Goal: Task Accomplishment & Management: Manage account settings

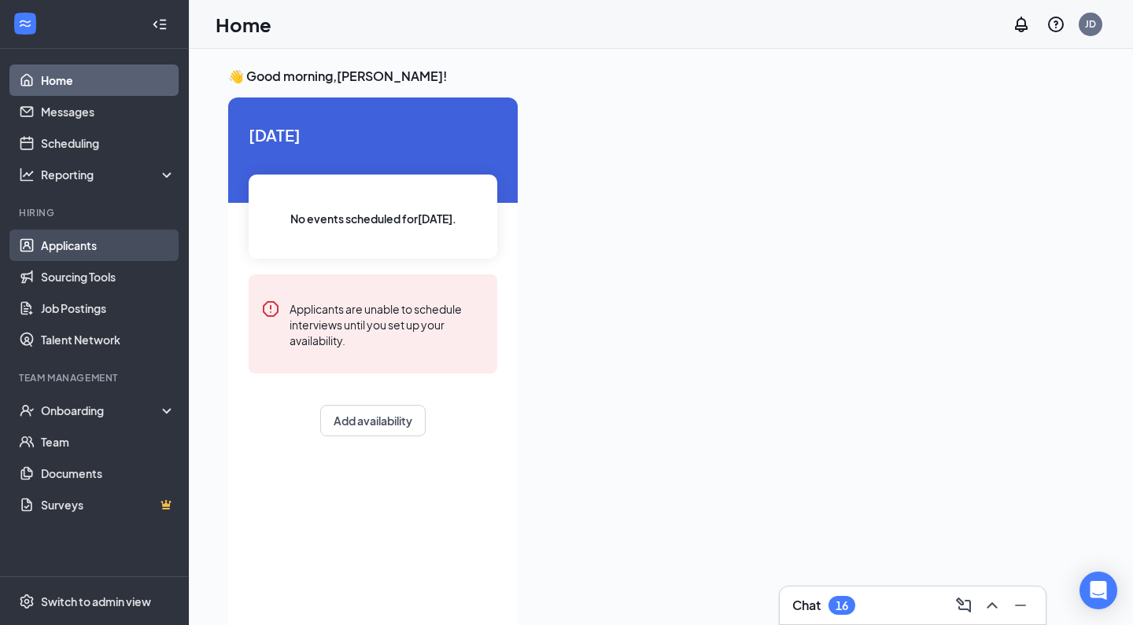
click at [68, 240] on link "Applicants" at bounding box center [108, 245] width 134 height 31
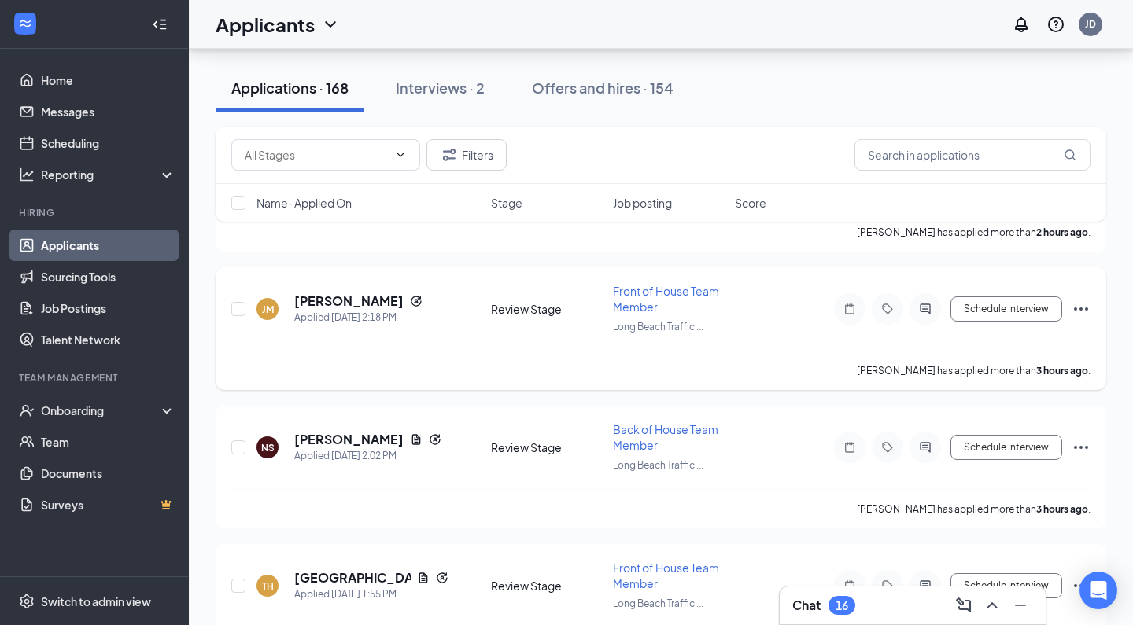
scroll to position [532, 0]
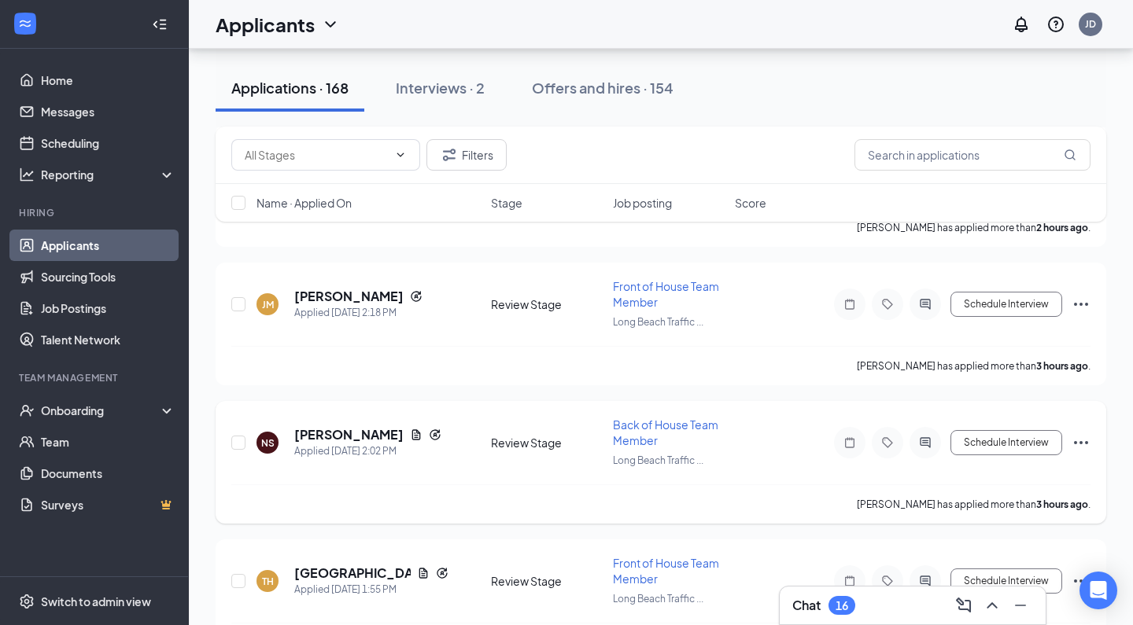
click at [643, 433] on div "Back of House Team Member" at bounding box center [669, 432] width 112 height 31
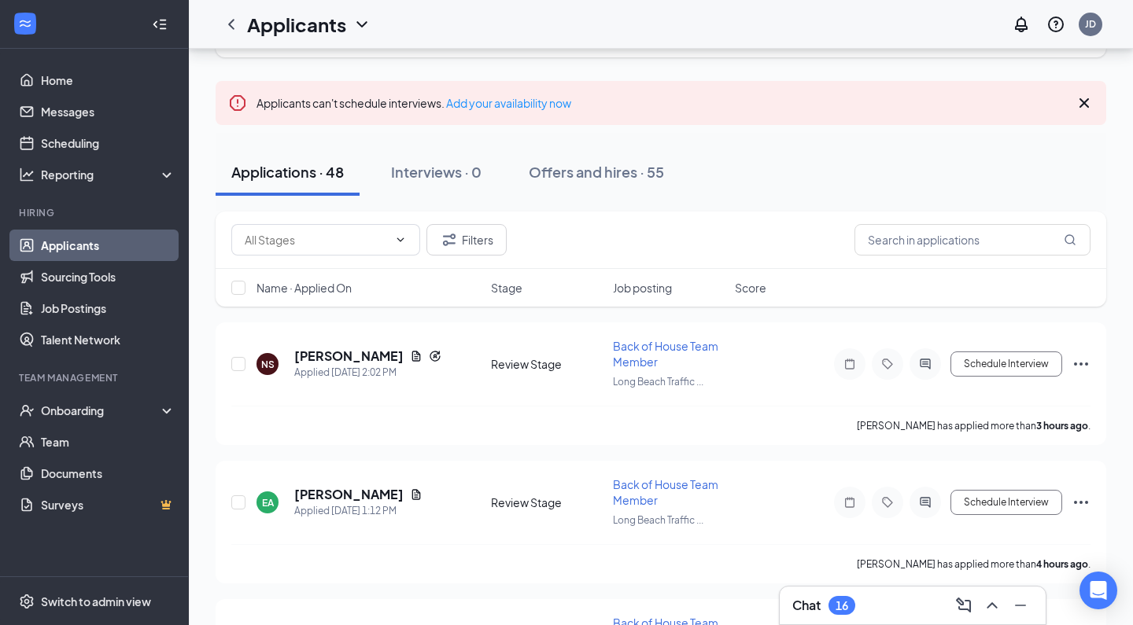
scroll to position [101, 0]
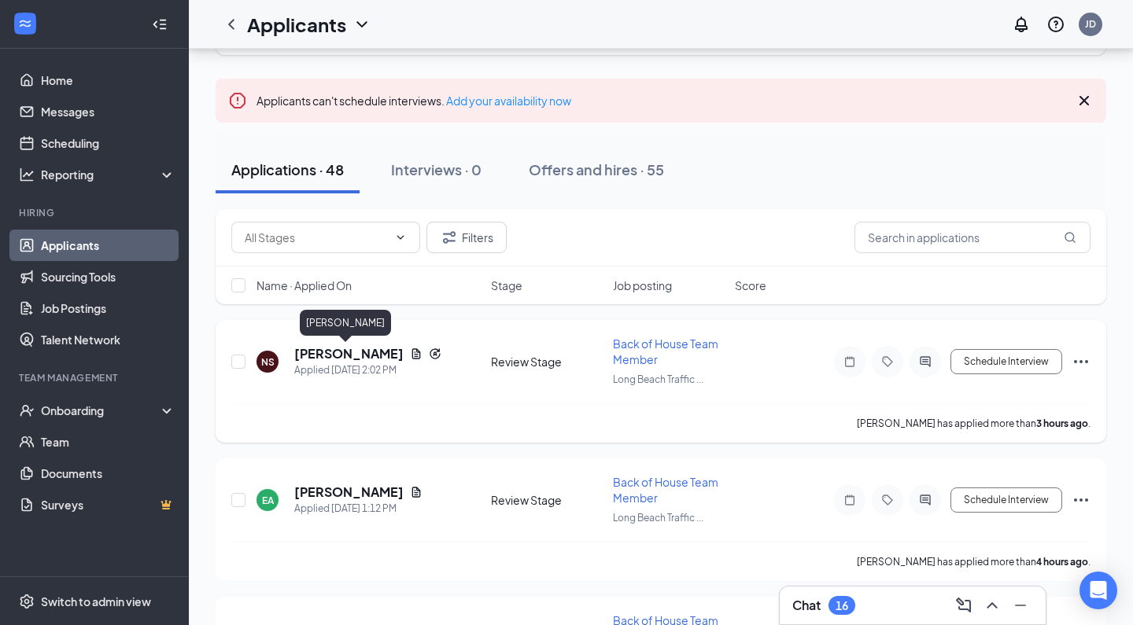
click at [319, 359] on h5 "[PERSON_NAME]" at bounding box center [348, 353] width 109 height 17
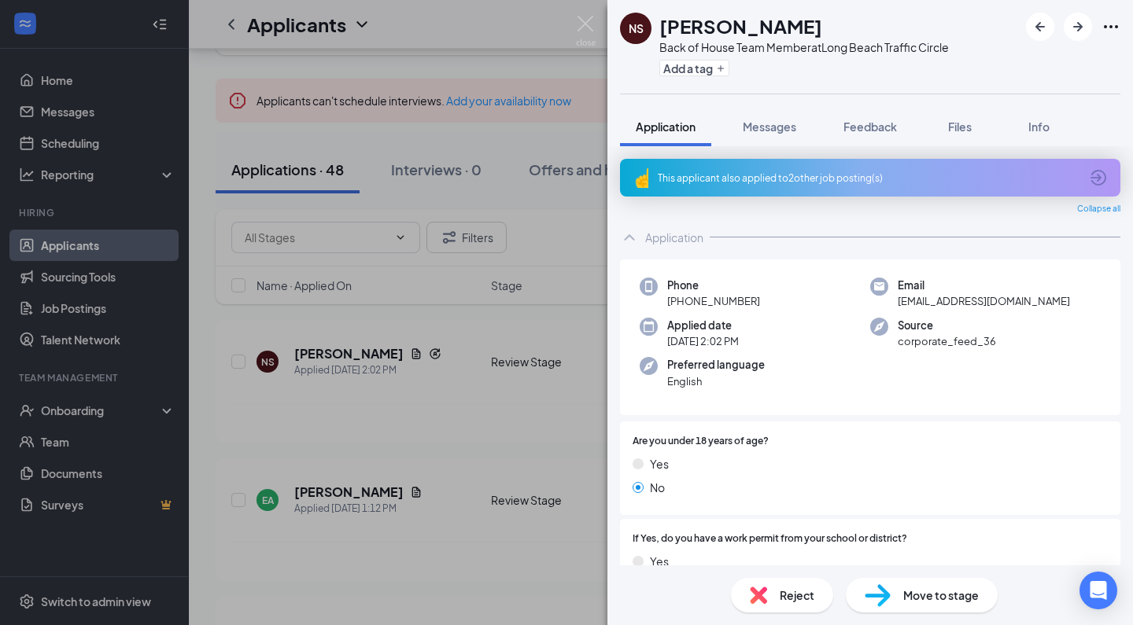
click at [771, 583] on div "Reject" at bounding box center [782, 595] width 102 height 35
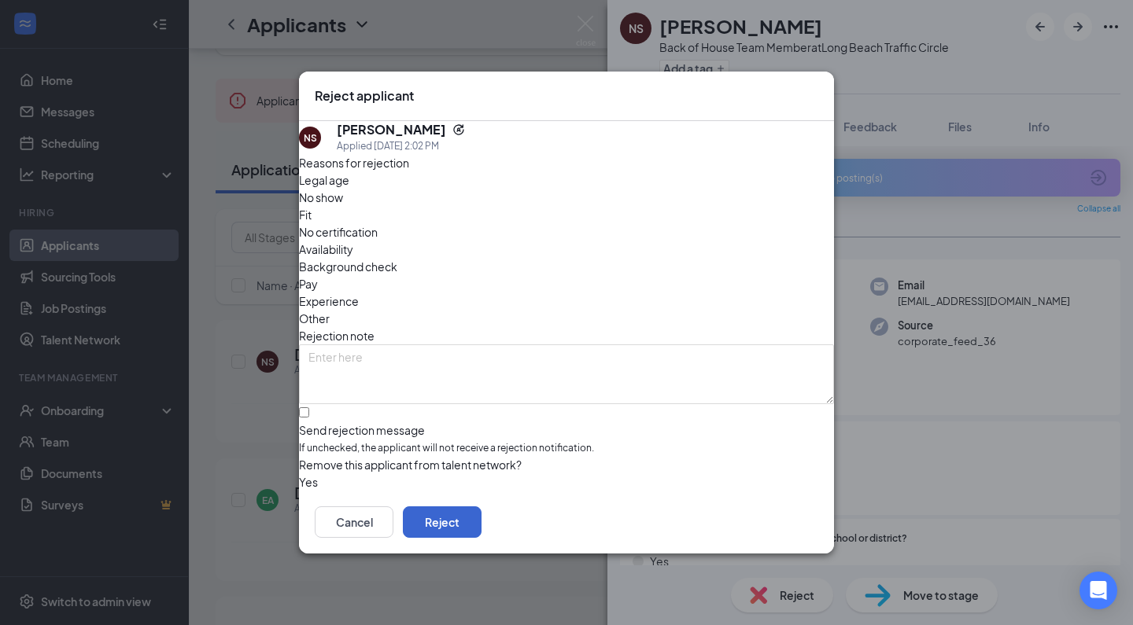
click at [481, 532] on button "Reject" at bounding box center [442, 522] width 79 height 31
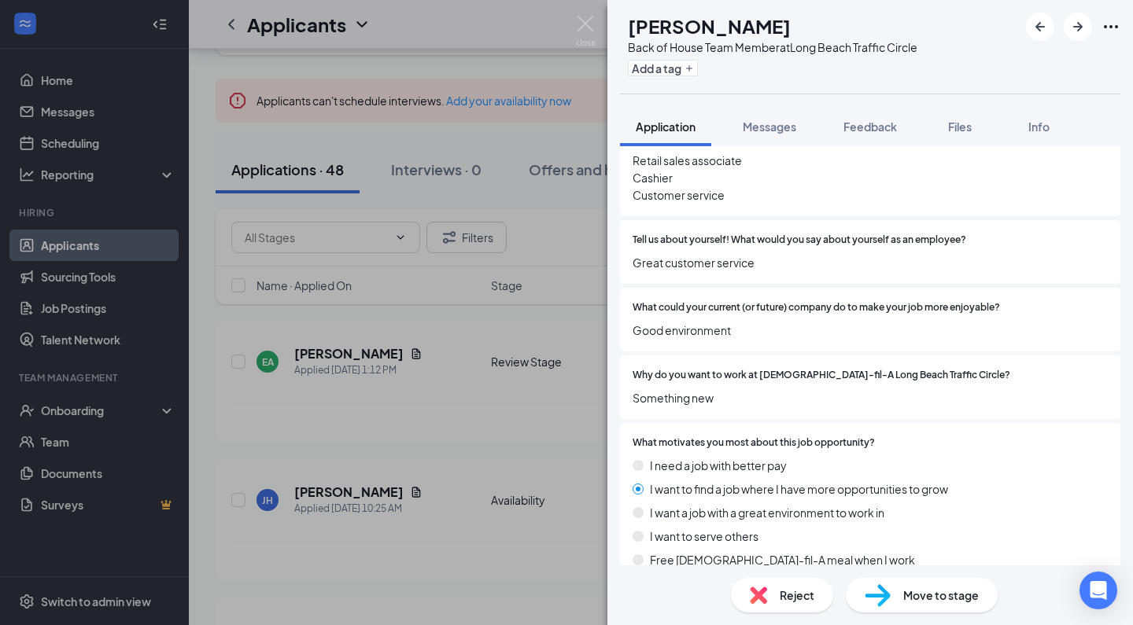
scroll to position [665, 0]
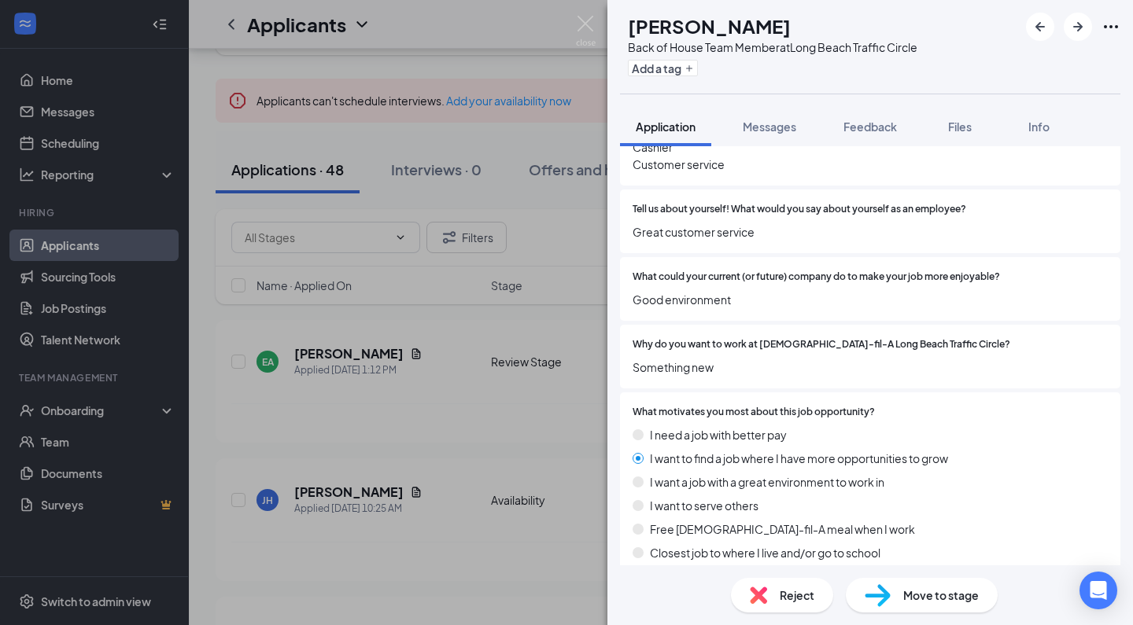
click at [767, 590] on div "Reject" at bounding box center [782, 595] width 102 height 35
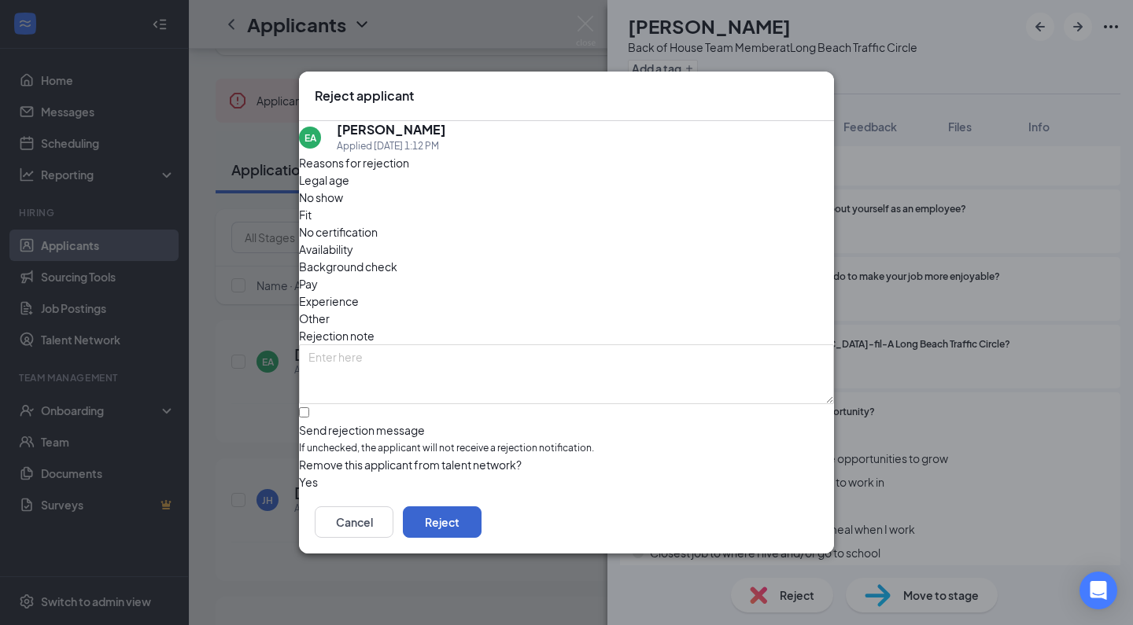
click at [481, 525] on button "Reject" at bounding box center [442, 522] width 79 height 31
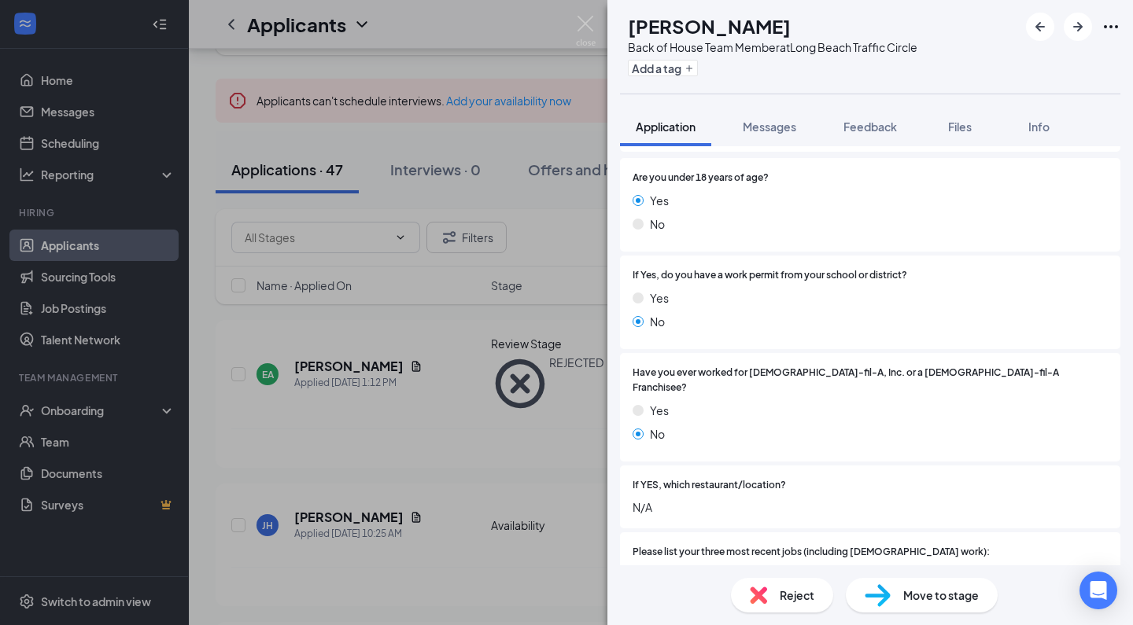
scroll to position [352, 0]
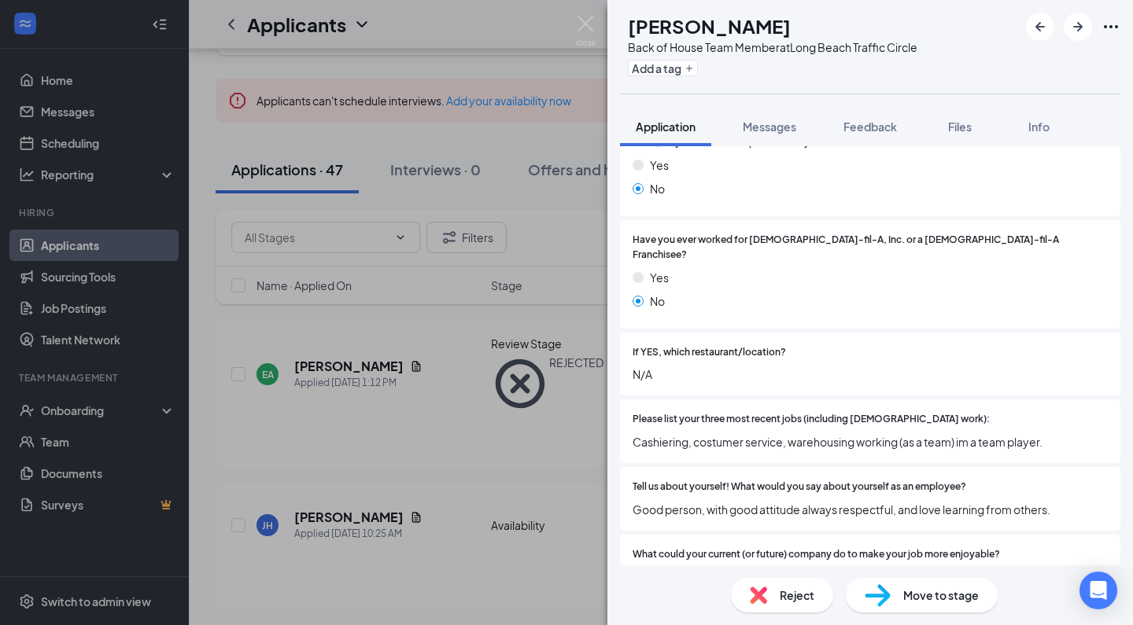
click at [541, 519] on div "[PERSON_NAME] Back of House Team Member at [GEOGRAPHIC_DATA] Traffic Circle Add…" at bounding box center [566, 312] width 1133 height 625
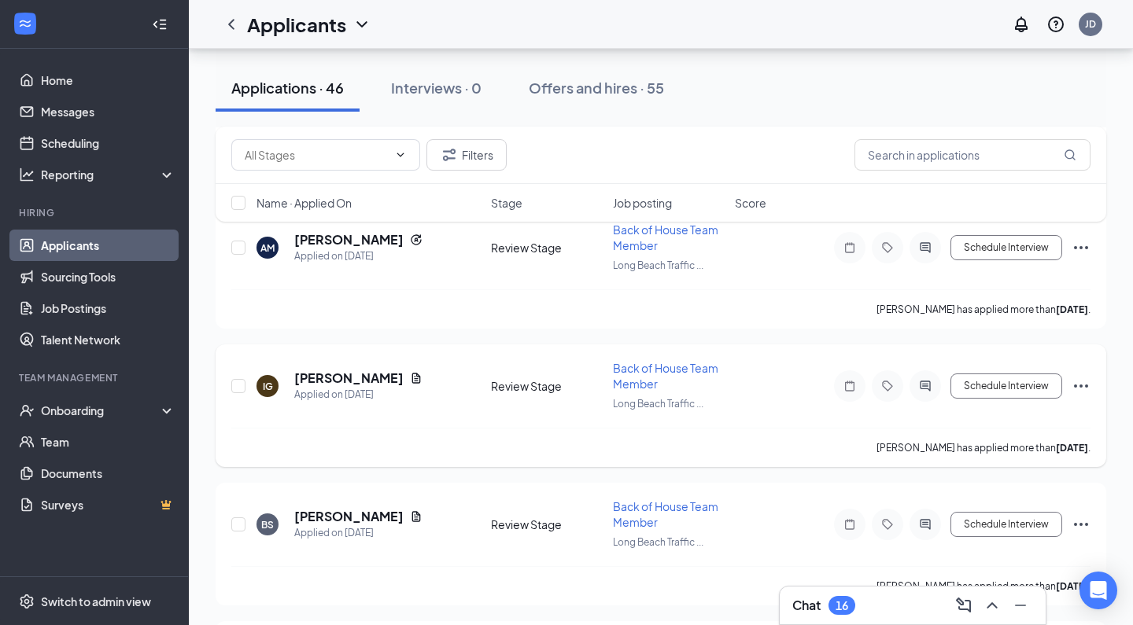
scroll to position [3401, 0]
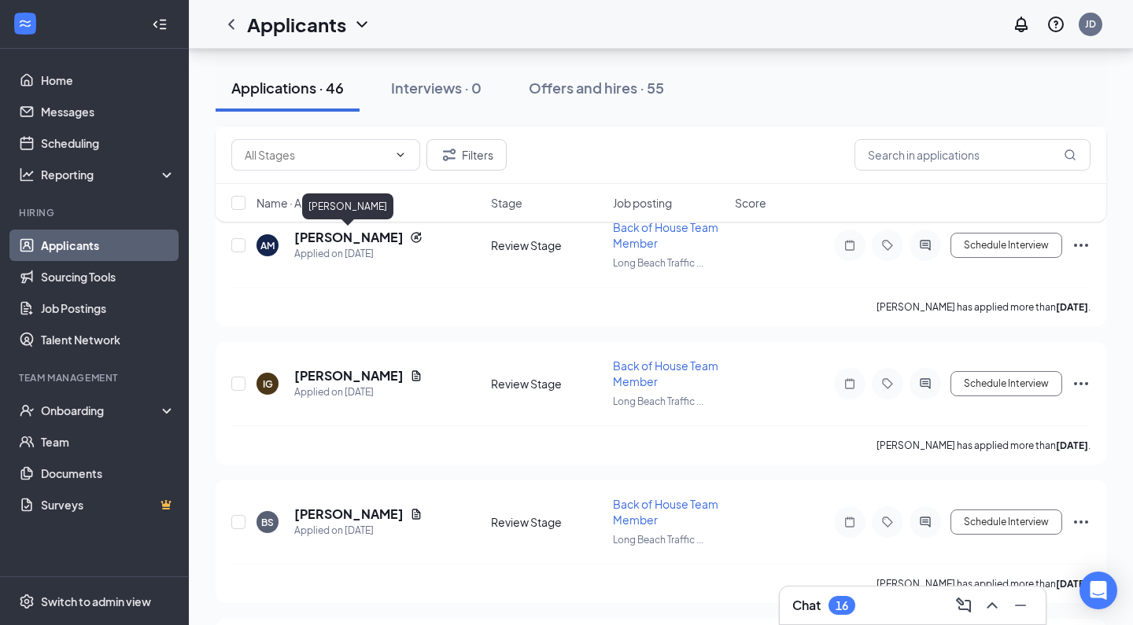
click at [359, 237] on div "Filters Name · Applied On Stage Job posting Score" at bounding box center [661, 182] width 890 height 111
click at [363, 241] on h5 "[PERSON_NAME]" at bounding box center [348, 237] width 109 height 17
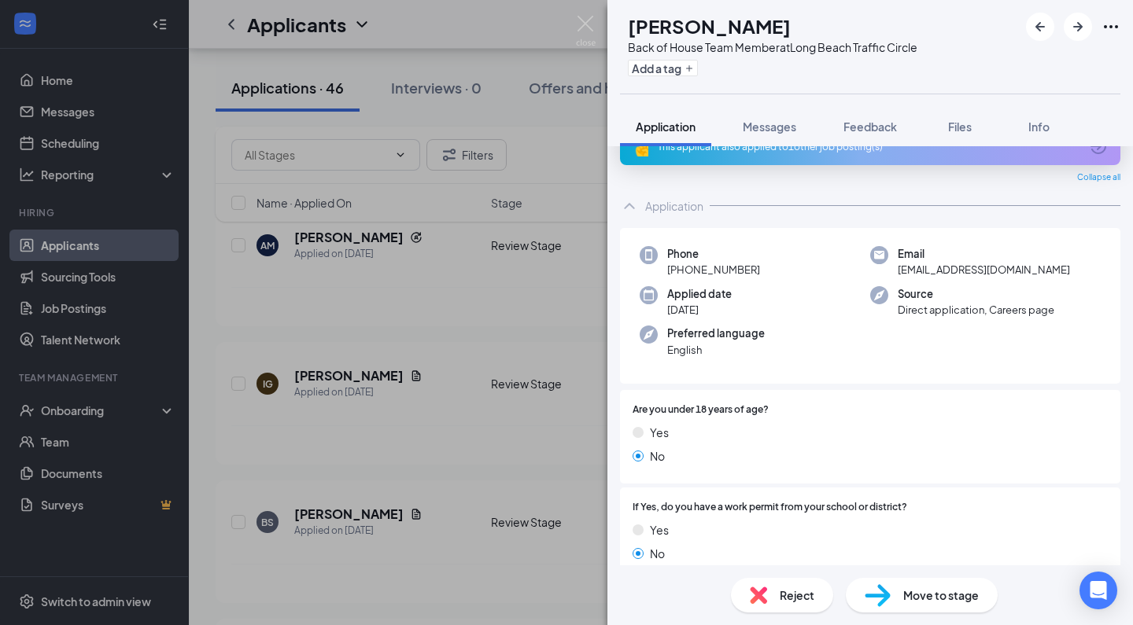
scroll to position [33, 0]
click at [1098, 152] on icon "ArrowCircle" at bounding box center [1098, 145] width 16 height 16
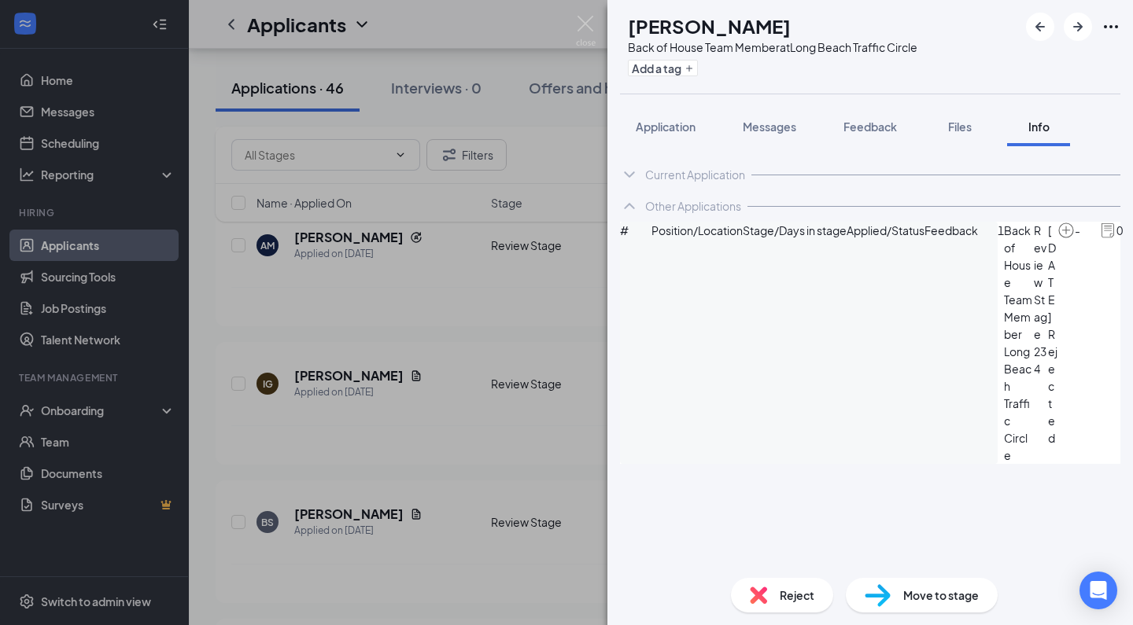
click at [681, 208] on div "Other Applications" at bounding box center [693, 206] width 96 height 16
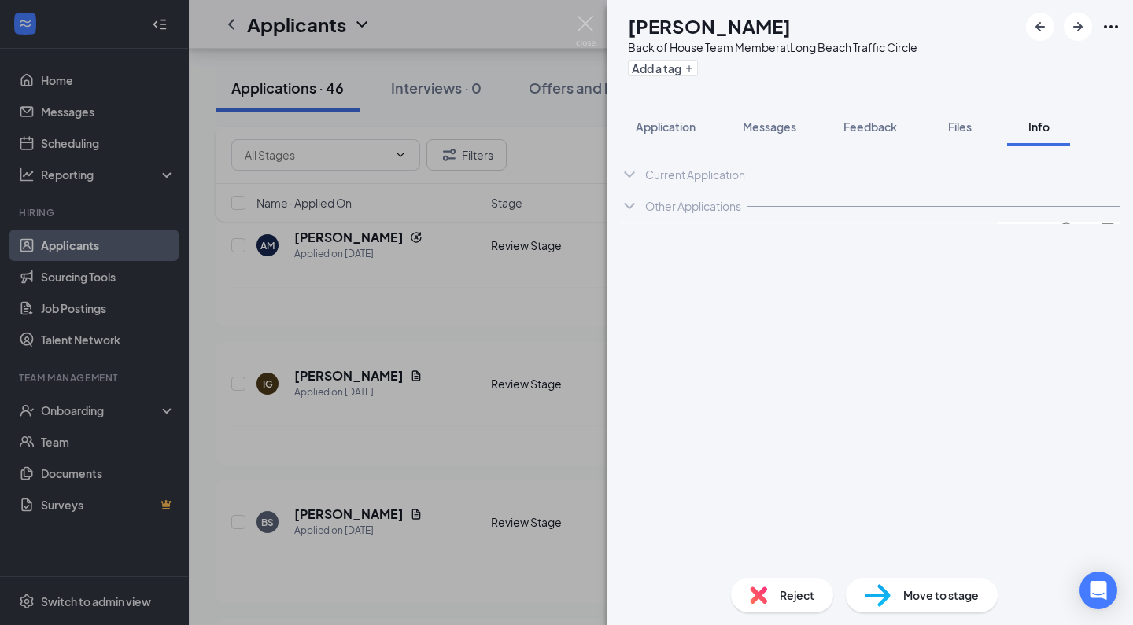
click at [680, 211] on div "Other Applications" at bounding box center [693, 206] width 96 height 16
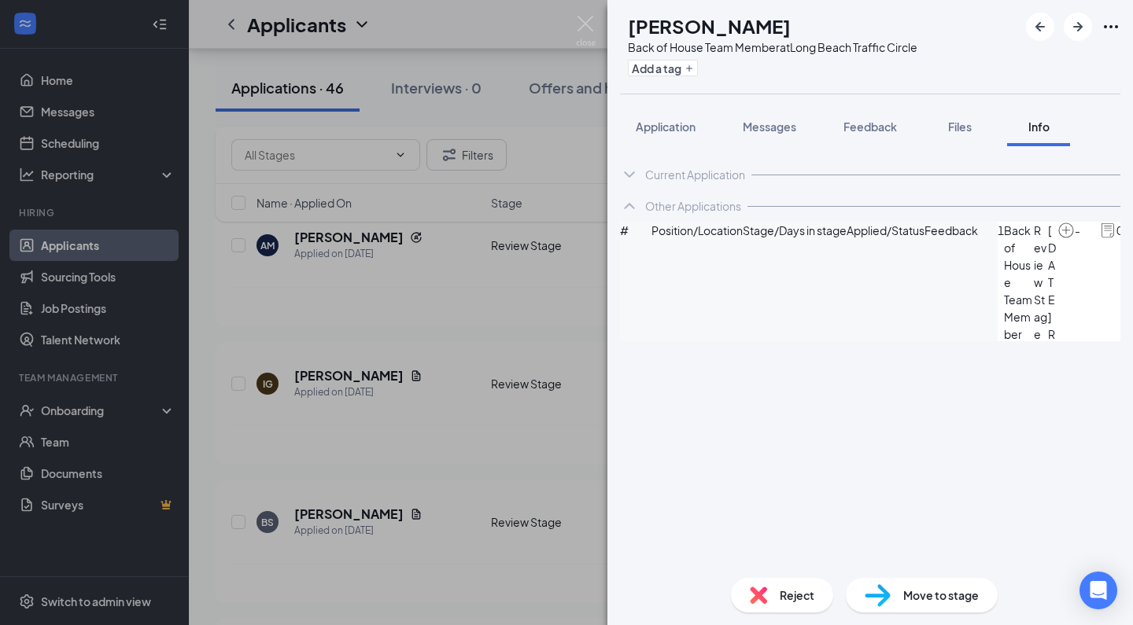
click at [693, 172] on div "Current Application" at bounding box center [695, 175] width 100 height 16
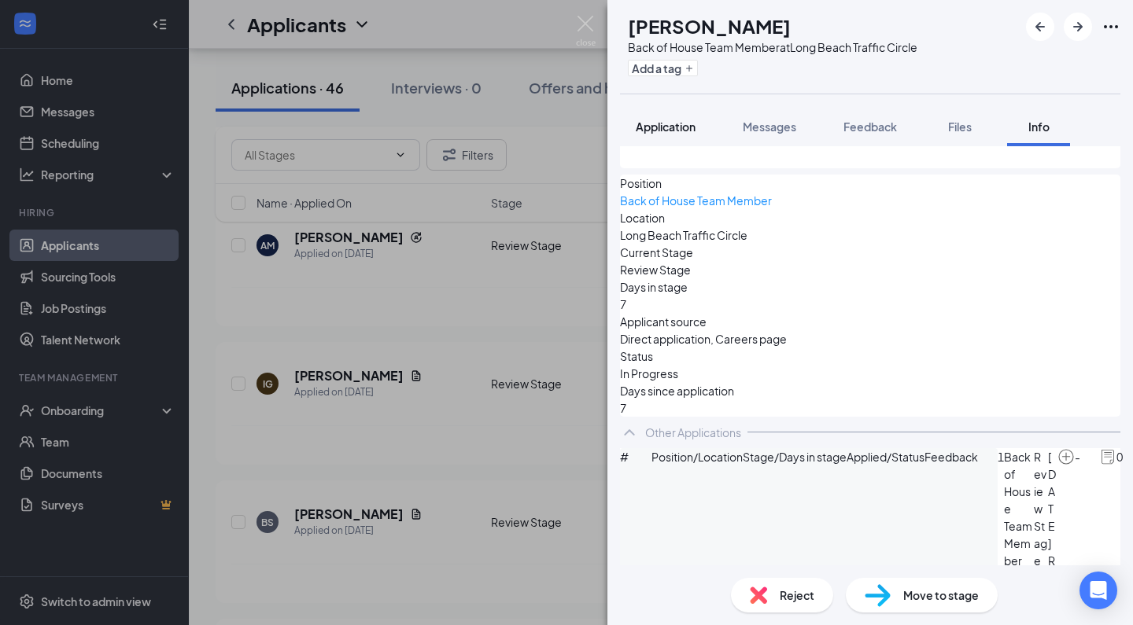
scroll to position [178, 0]
click at [669, 133] on span "Application" at bounding box center [666, 127] width 60 height 14
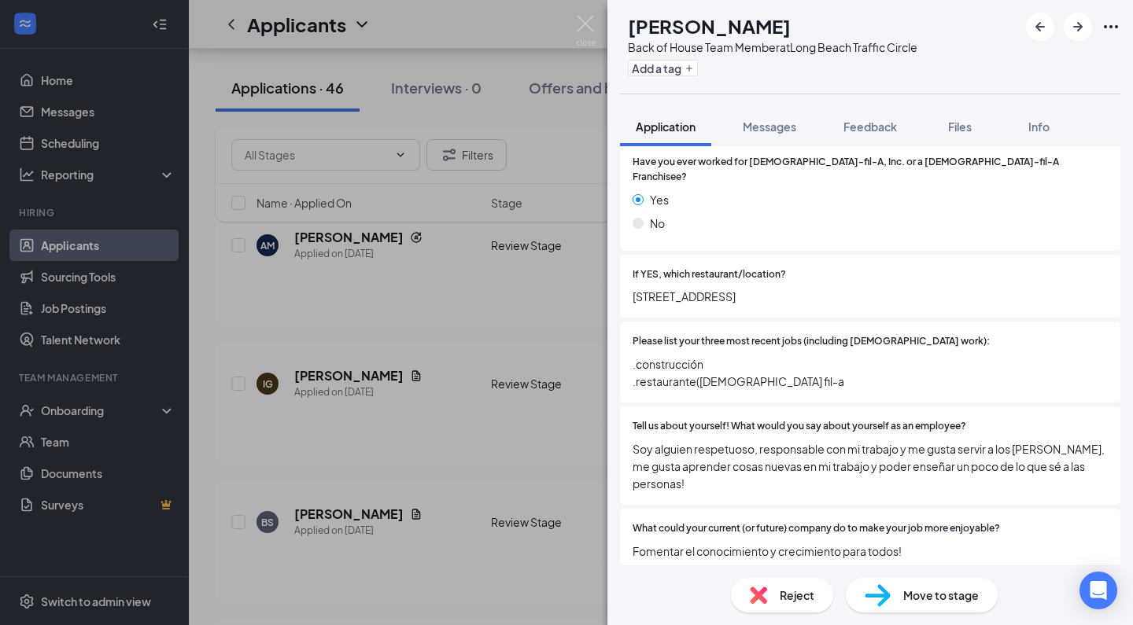
scroll to position [473, 0]
click at [897, 581] on div "Move to stage" at bounding box center [922, 595] width 152 height 35
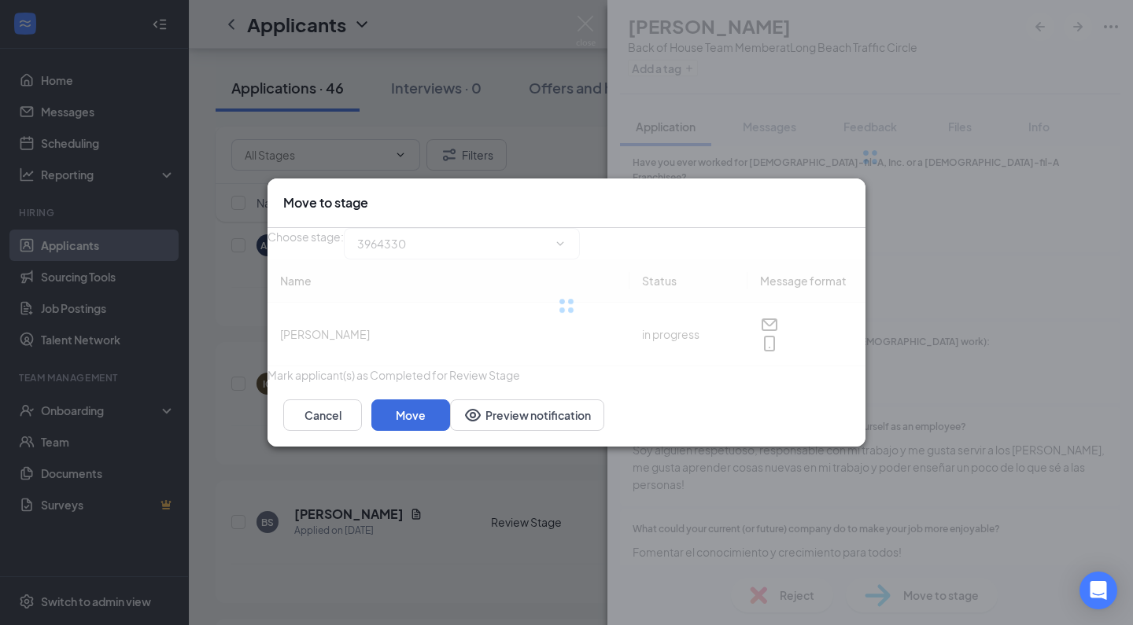
type input "Onsite Interview (next stage)"
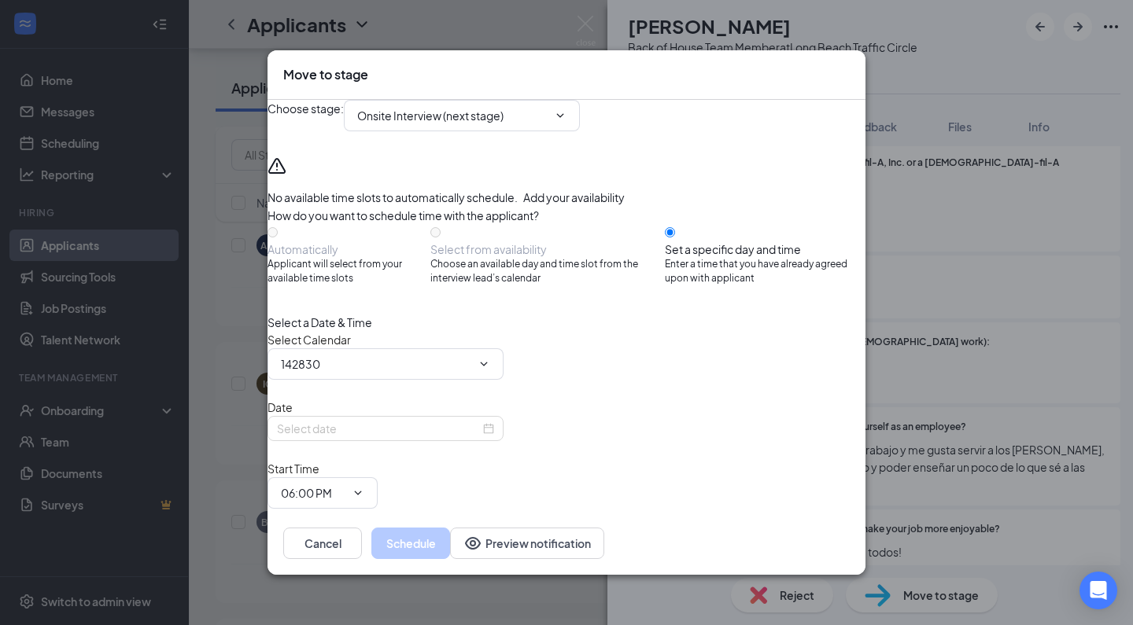
type input "[PERSON_NAME] Calendar"
type input "[DATE]"
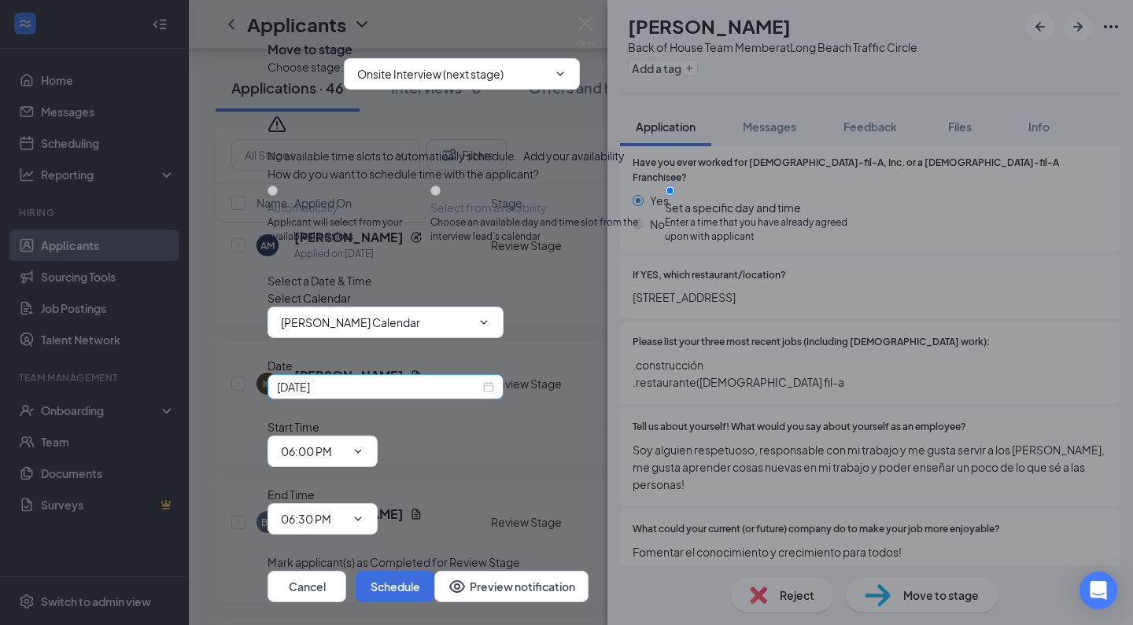
scroll to position [46, 0]
click at [378, 436] on span "06:00 PM" at bounding box center [322, 451] width 110 height 31
click at [364, 445] on icon "ChevronDown" at bounding box center [358, 451] width 13 height 13
click at [364, 445] on span at bounding box center [356, 451] width 16 height 13
click at [345, 443] on input "06:00 PM" at bounding box center [313, 451] width 64 height 17
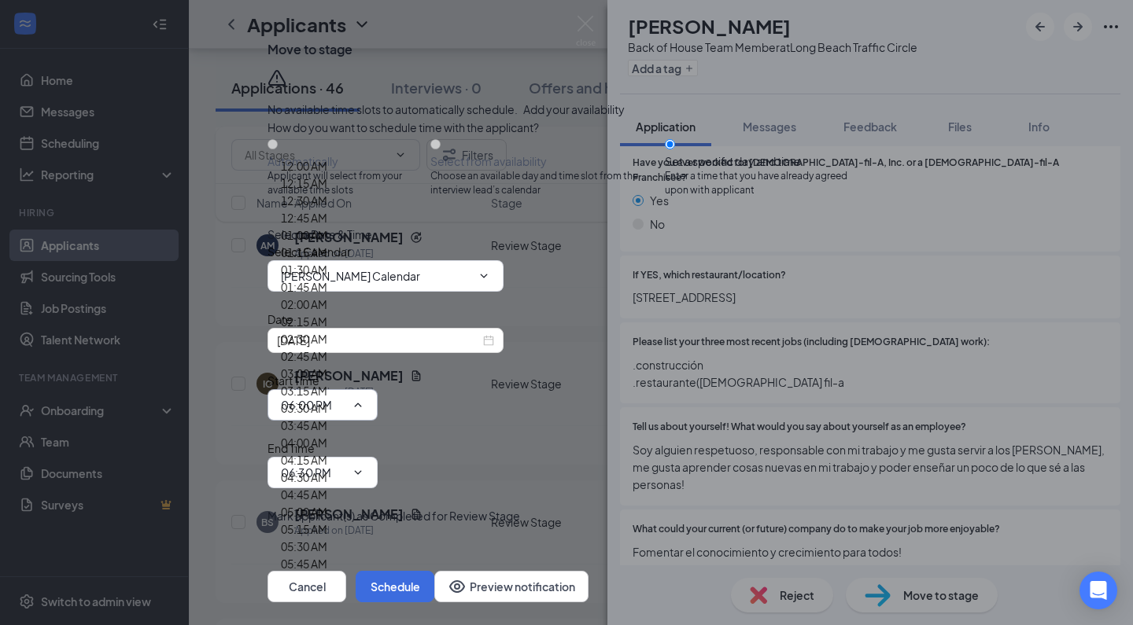
scroll to position [1778, 0]
type input "01:00 PM"
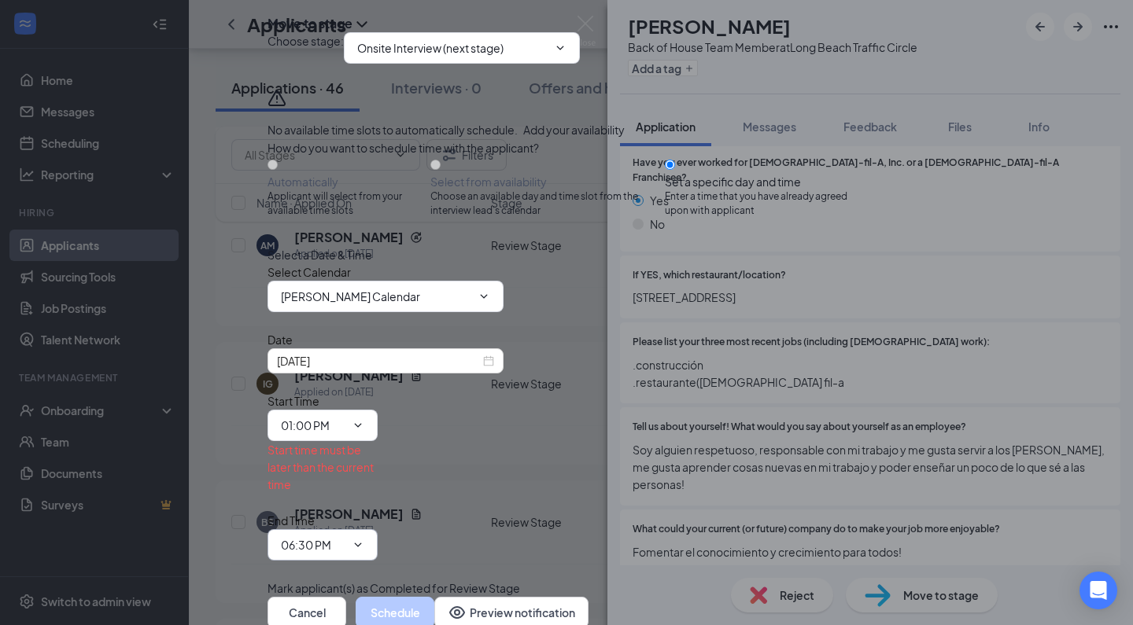
click at [345, 536] on input "06:30 PM" at bounding box center [313, 544] width 64 height 17
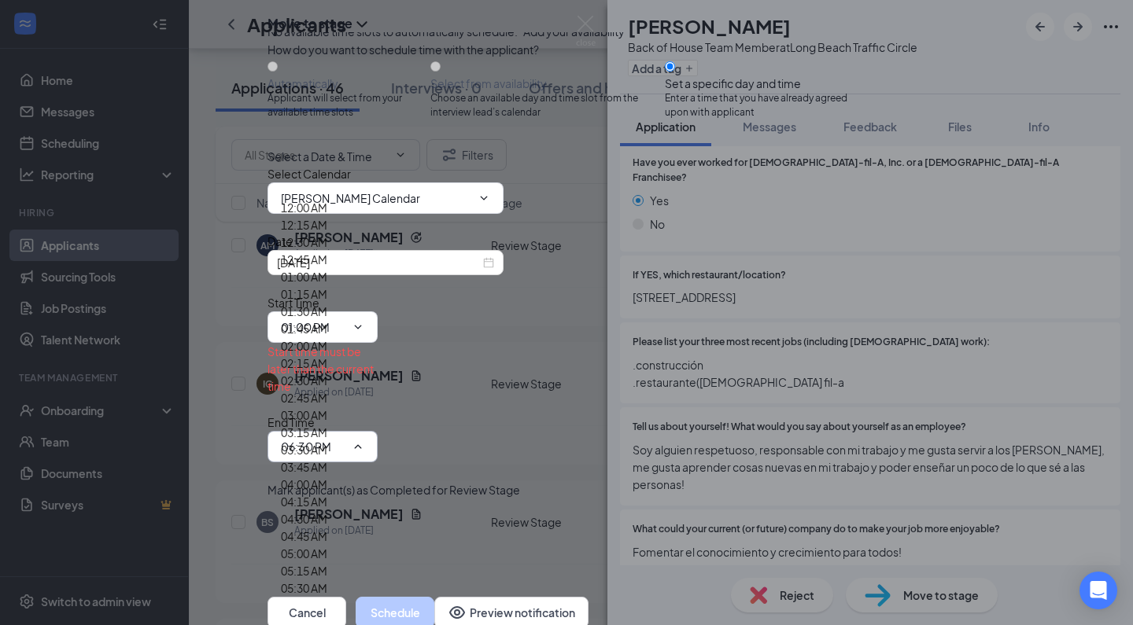
scroll to position [1880, 0]
type input "01:30 PM"
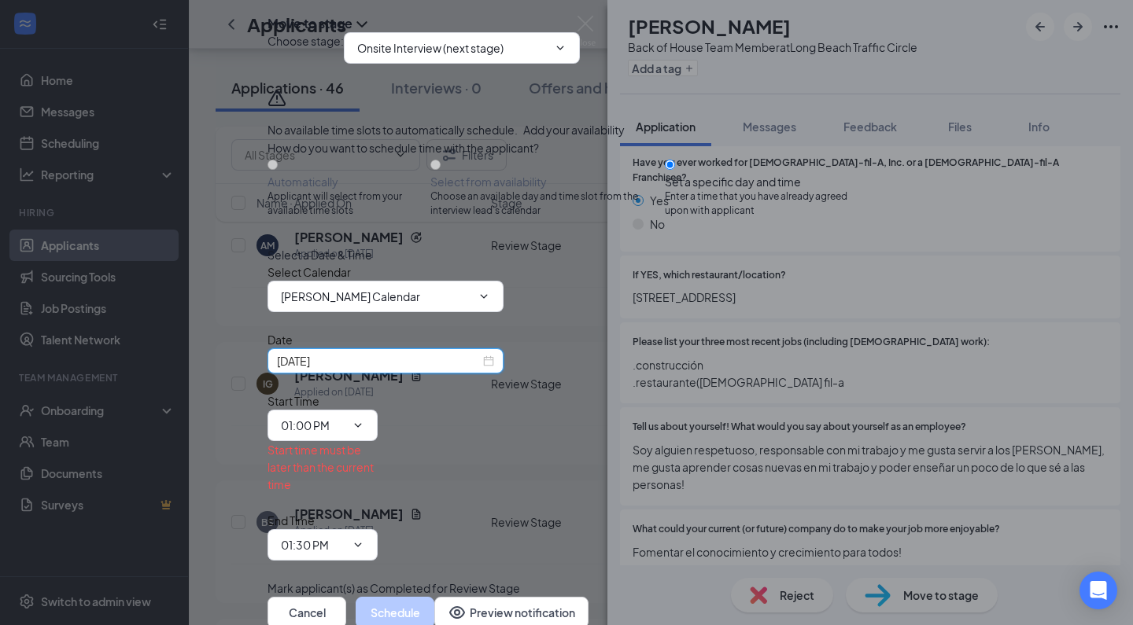
click at [465, 370] on input "[DATE]" at bounding box center [378, 360] width 203 height 17
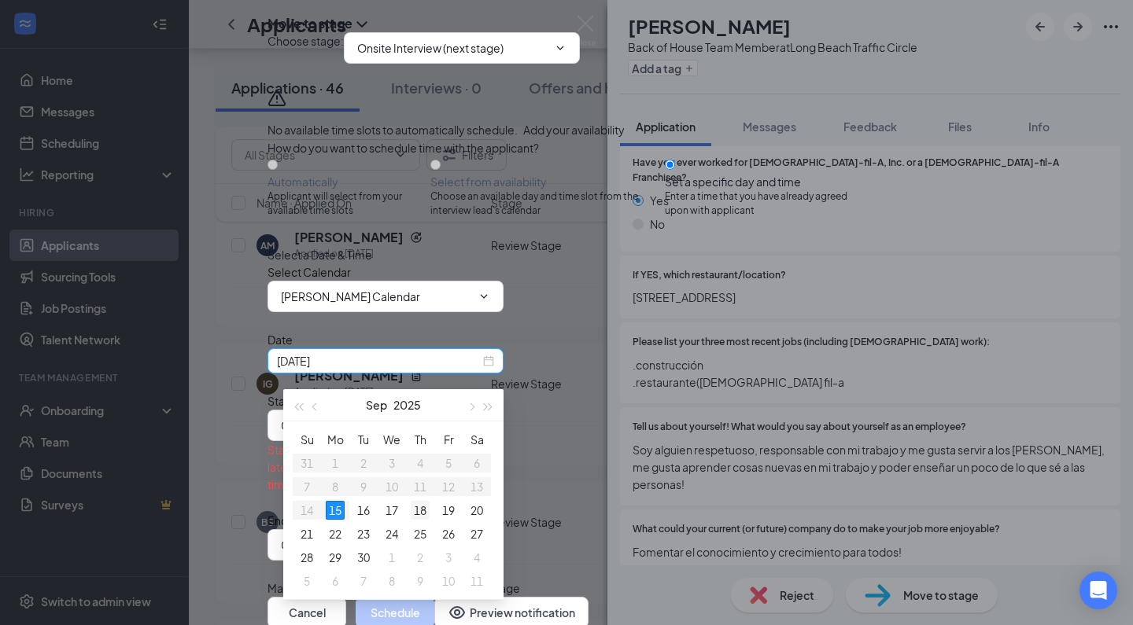
type input "[DATE]"
click at [418, 507] on div "18" at bounding box center [420, 510] width 19 height 19
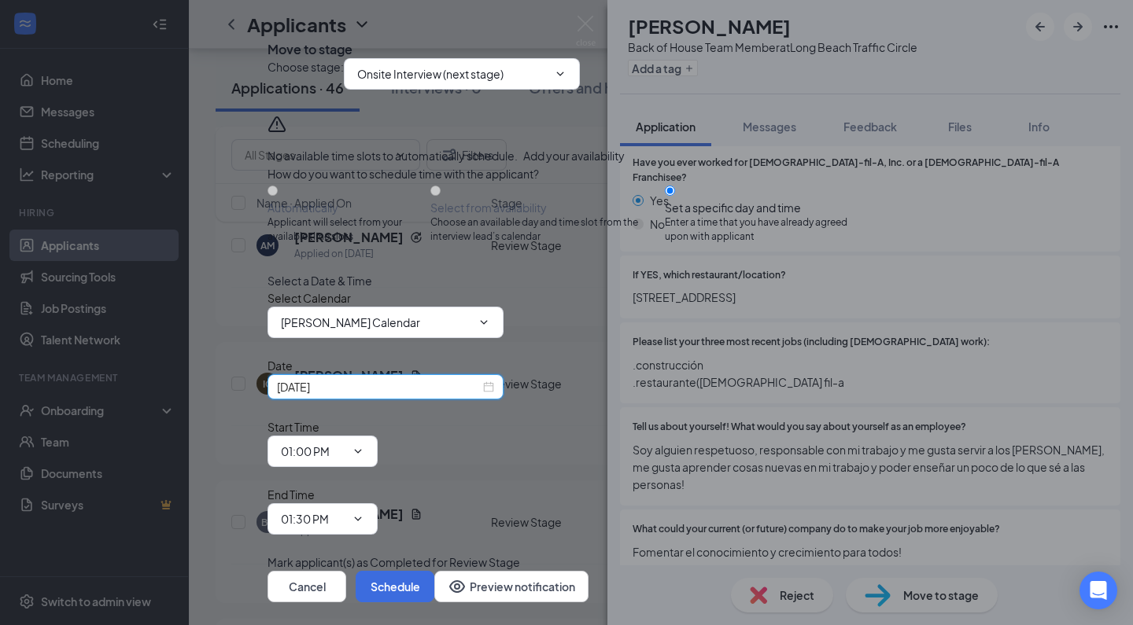
scroll to position [46, 0]
click at [434, 571] on button "Schedule" at bounding box center [395, 586] width 79 height 31
